Goal: Task Accomplishment & Management: Manage account settings

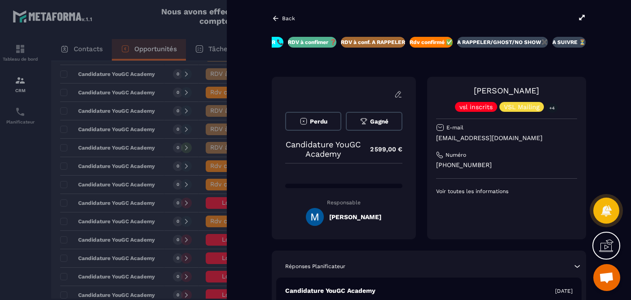
click at [273, 18] on icon at bounding box center [275, 18] width 5 height 5
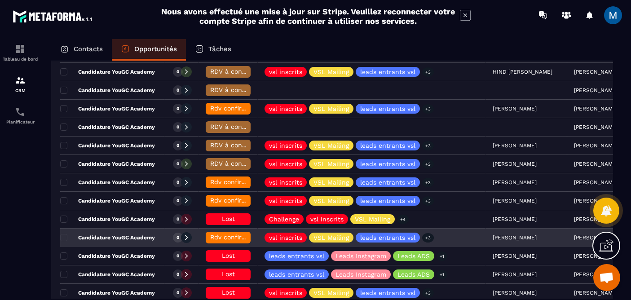
scroll to position [287, 0]
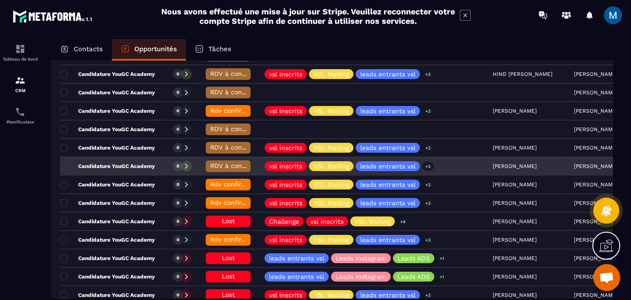
click at [216, 164] on span "RDV à conf. A RAPPELER" at bounding box center [247, 165] width 75 height 7
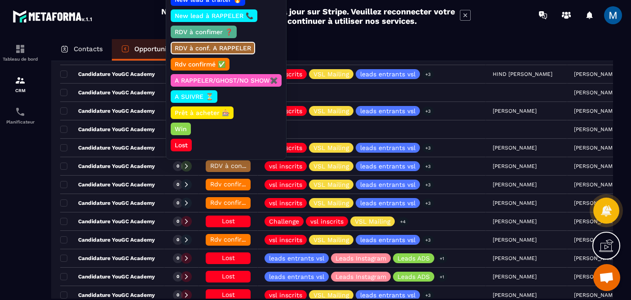
click at [186, 141] on p "Lost" at bounding box center [181, 145] width 16 height 9
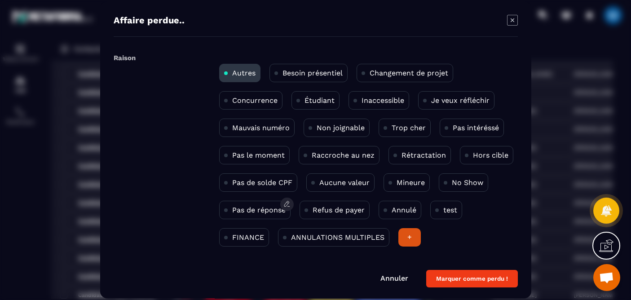
click at [257, 204] on div "Pas de réponse" at bounding box center [254, 210] width 71 height 18
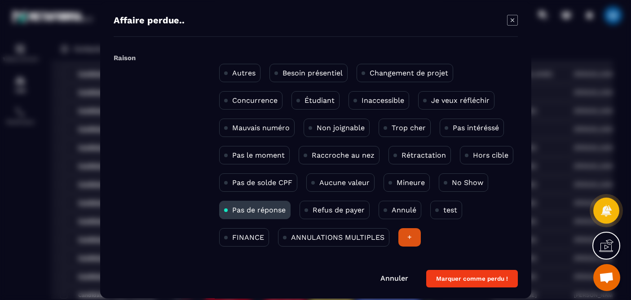
click at [485, 279] on button "Marquer comme perdu !" at bounding box center [472, 279] width 92 height 18
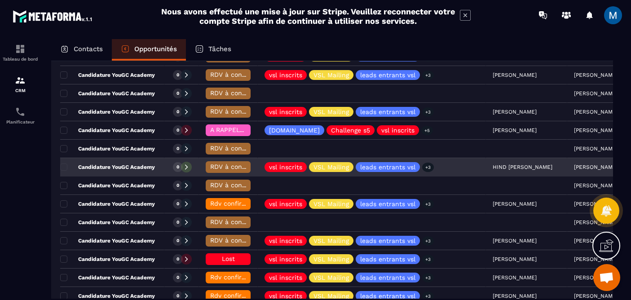
scroll to position [189, 0]
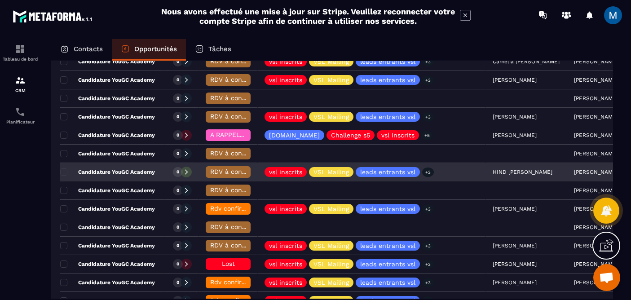
click at [232, 172] on span "RDV à conf. A RAPPELER" at bounding box center [247, 171] width 75 height 7
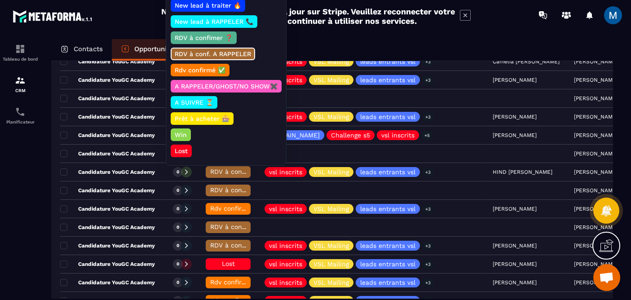
click at [203, 70] on p "Rdv confirmé ✅" at bounding box center [199, 70] width 53 height 9
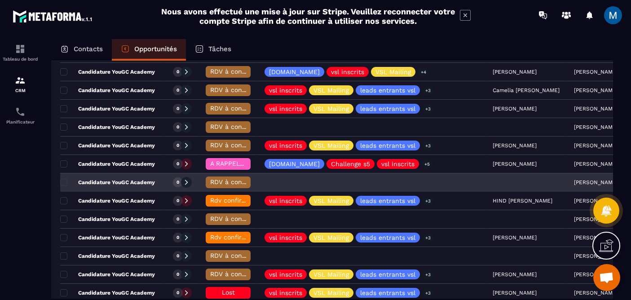
scroll to position [159, 0]
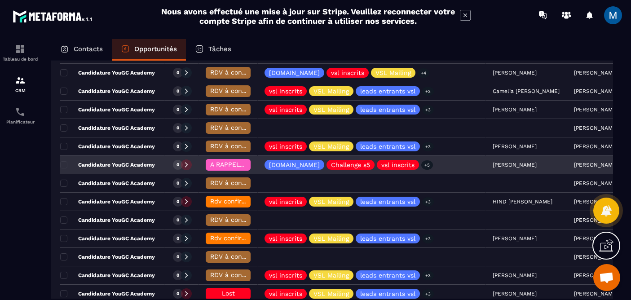
click at [146, 165] on p "Candidature YouGC Academy" at bounding box center [107, 164] width 95 height 7
